Goal: Use online tool/utility

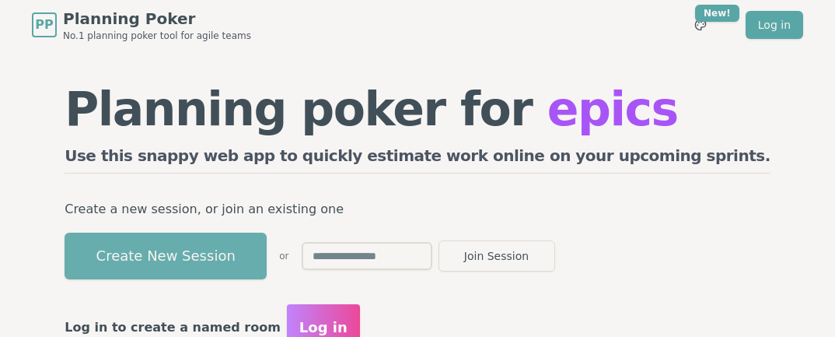
click at [212, 255] on button "Create New Session" at bounding box center [166, 256] width 202 height 47
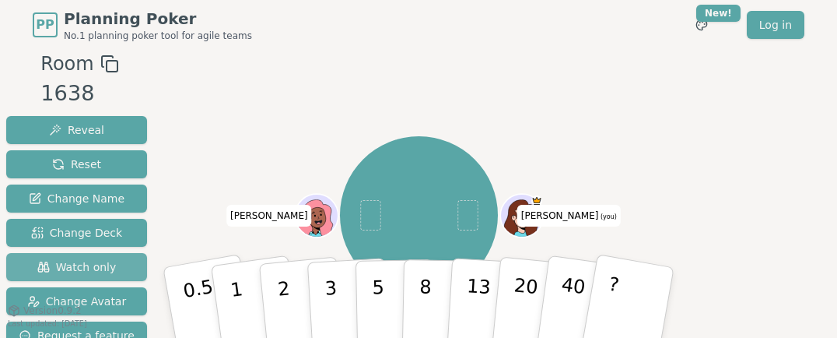
click at [62, 264] on span "Watch only" at bounding box center [76, 267] width 79 height 16
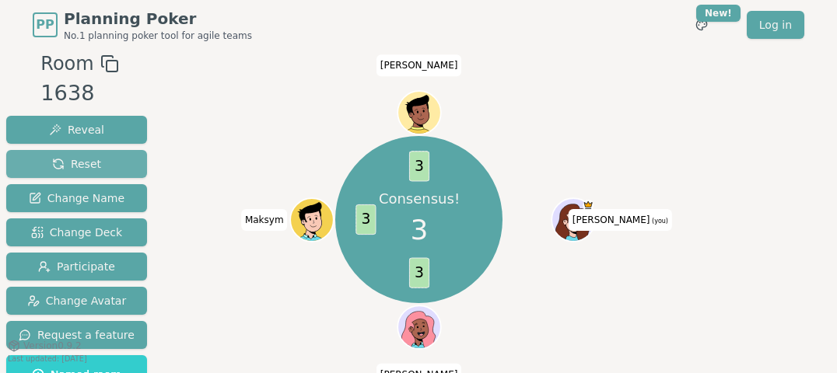
click at [89, 167] on span "Reset" at bounding box center [76, 164] width 49 height 16
click at [86, 158] on span "Reset" at bounding box center [76, 164] width 49 height 16
click at [47, 158] on button "Reset" at bounding box center [76, 164] width 141 height 28
click at [84, 161] on span "Reset" at bounding box center [76, 164] width 49 height 16
click at [54, 163] on span "Reset" at bounding box center [76, 164] width 49 height 16
